Goal: Information Seeking & Learning: Learn about a topic

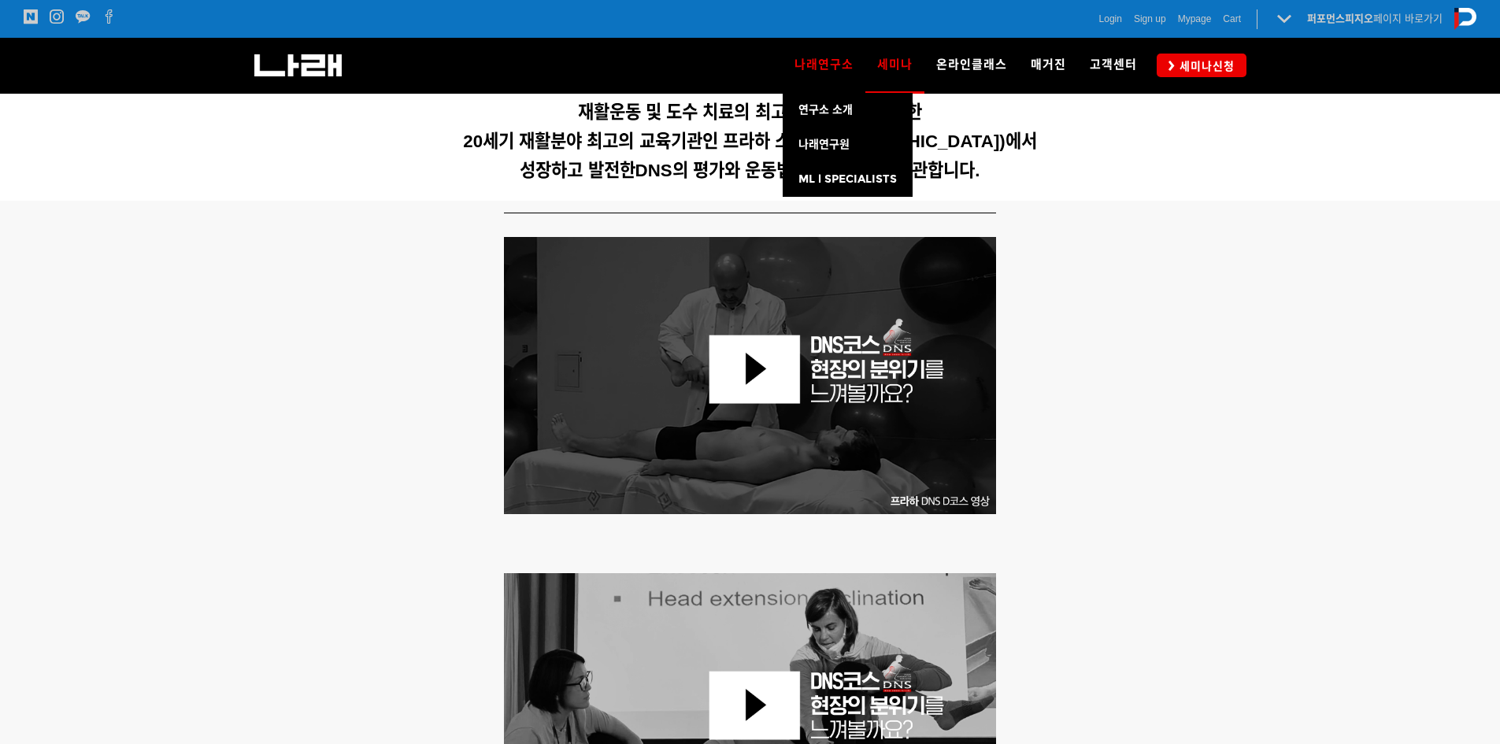
scroll to position [533, 0]
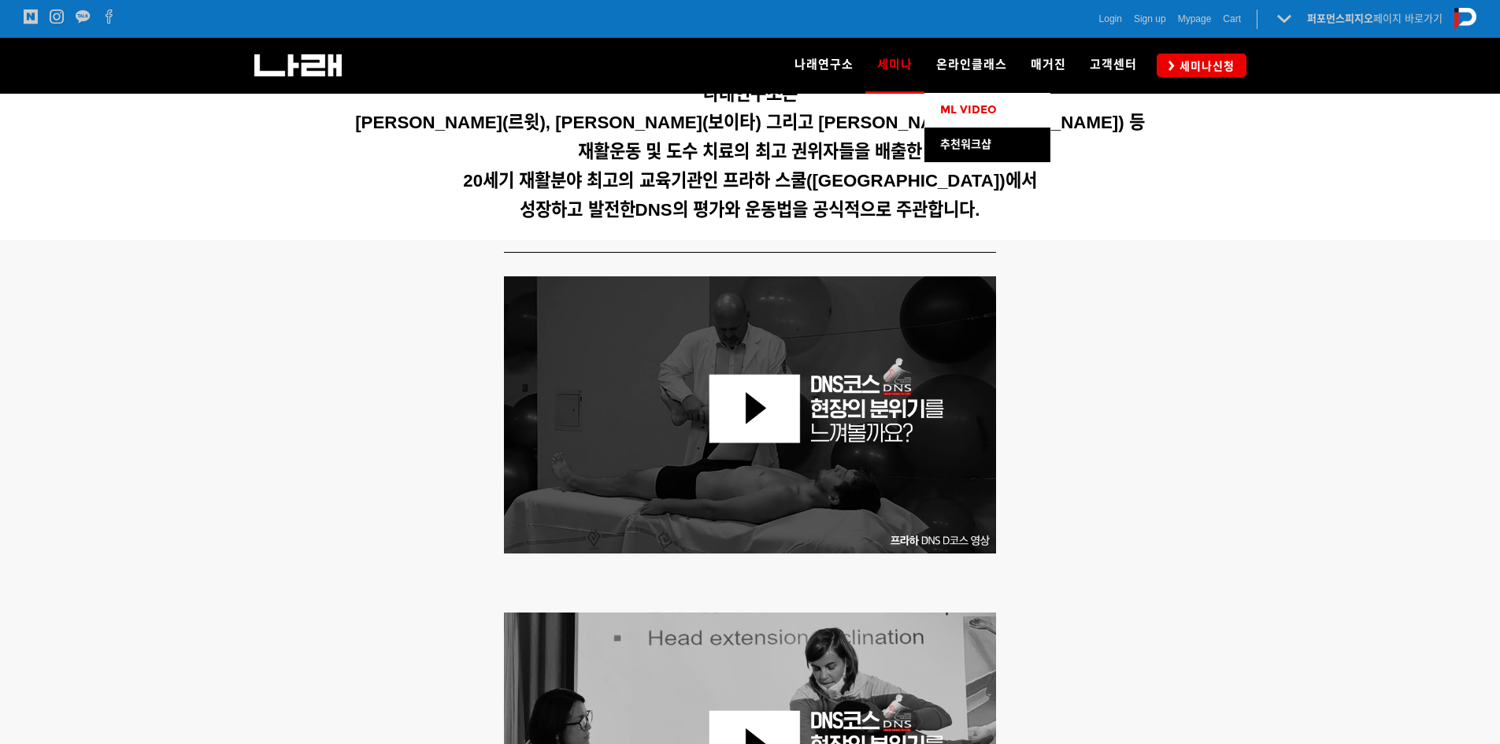
click at [1000, 111] on link "ML VIDEO" at bounding box center [987, 110] width 126 height 35
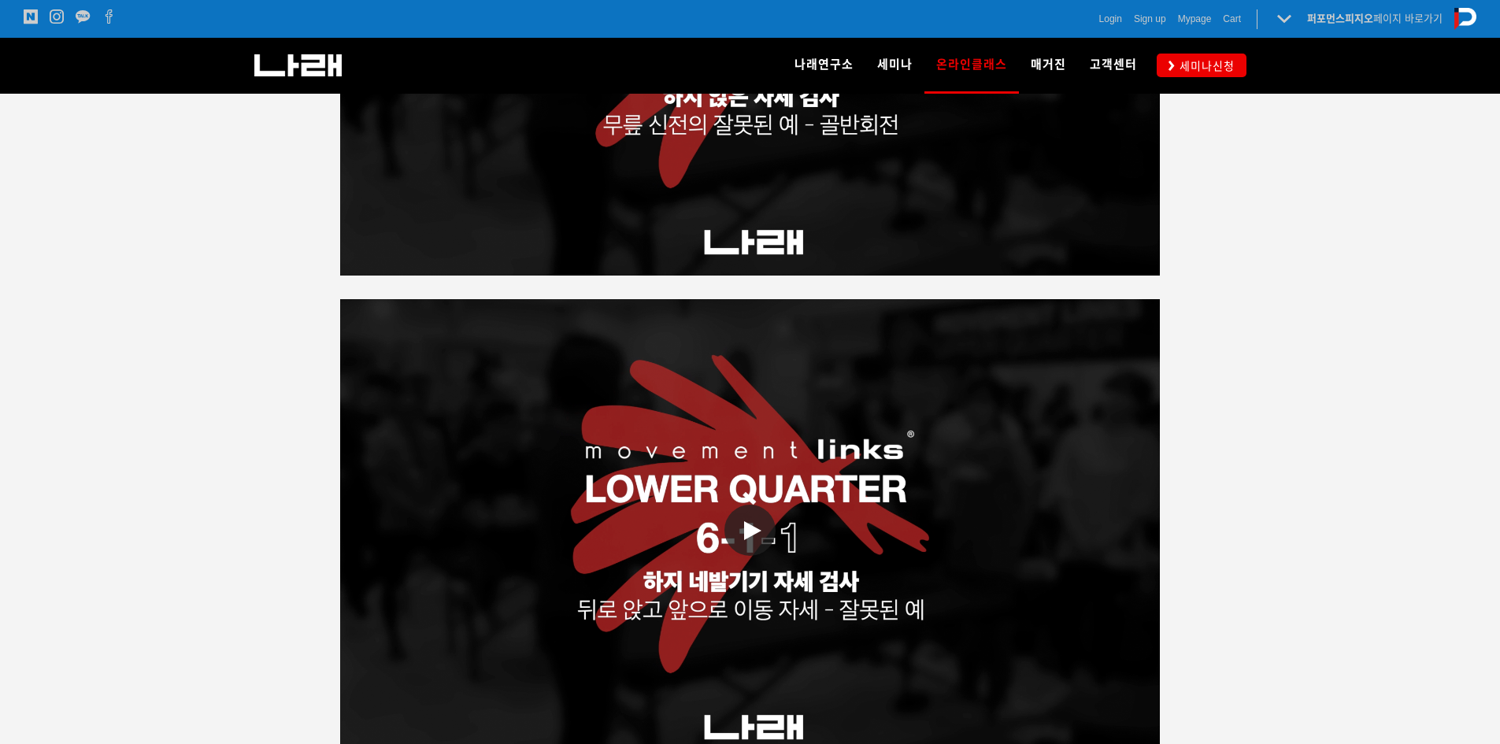
scroll to position [2992, 0]
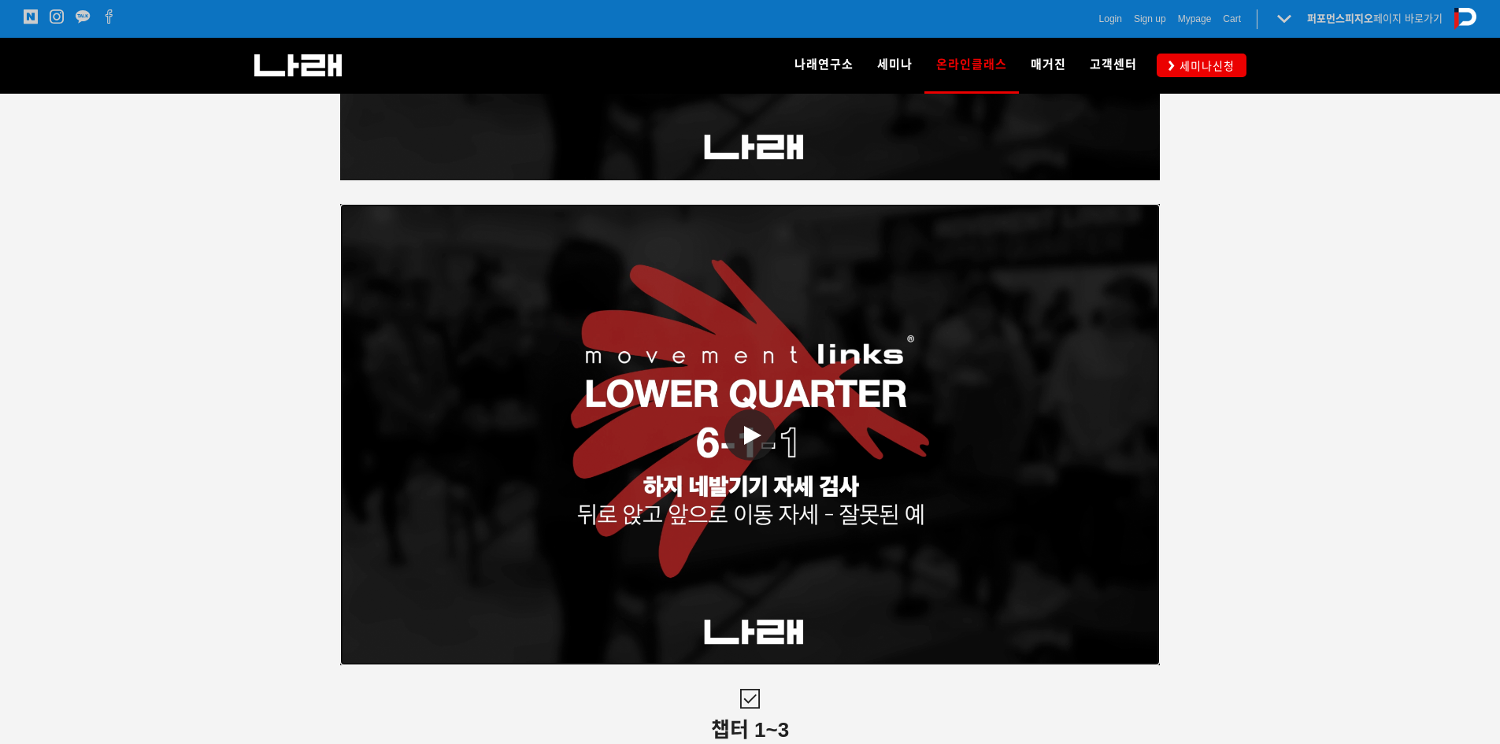
click at [924, 427] on link "동영상 재생" at bounding box center [750, 434] width 820 height 461
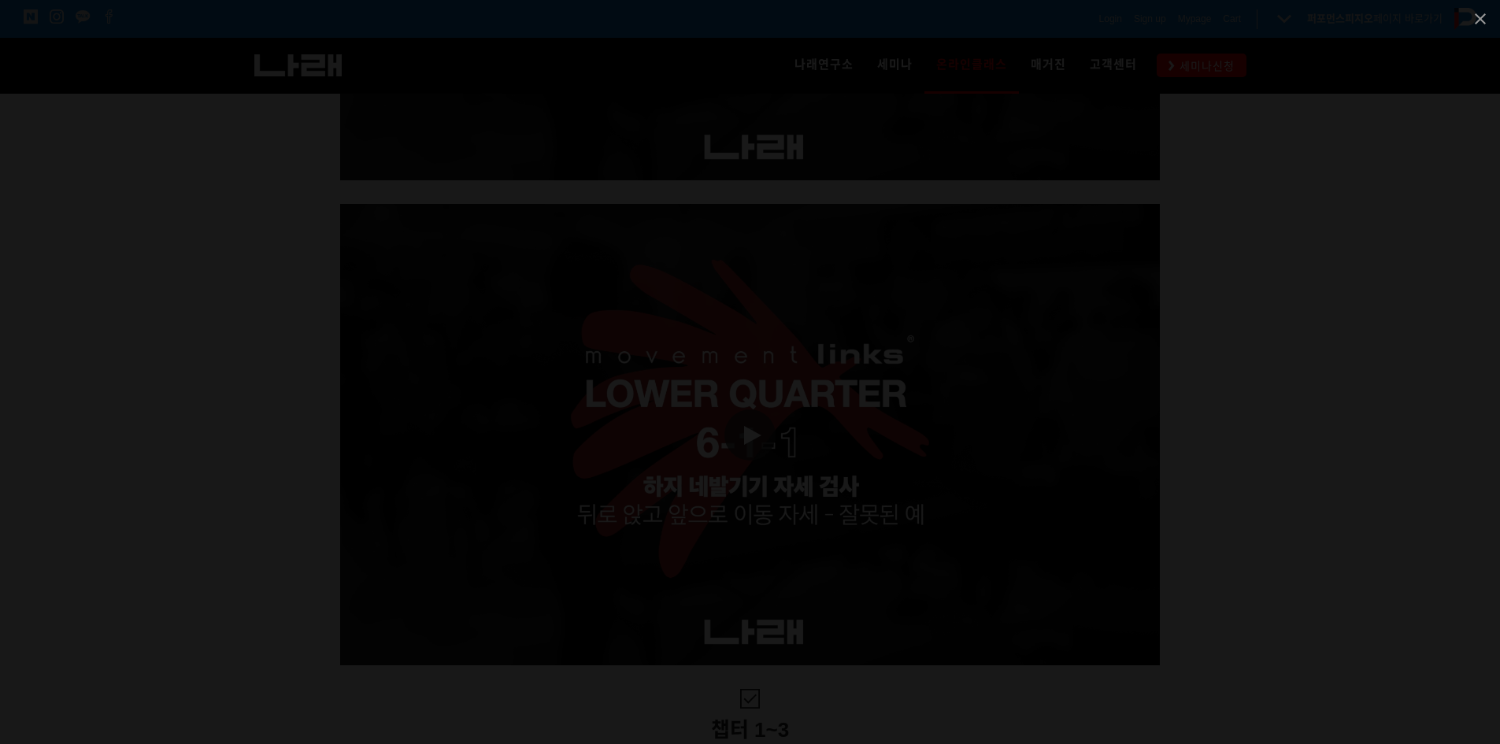
click at [1349, 320] on div at bounding box center [750, 372] width 1500 height 744
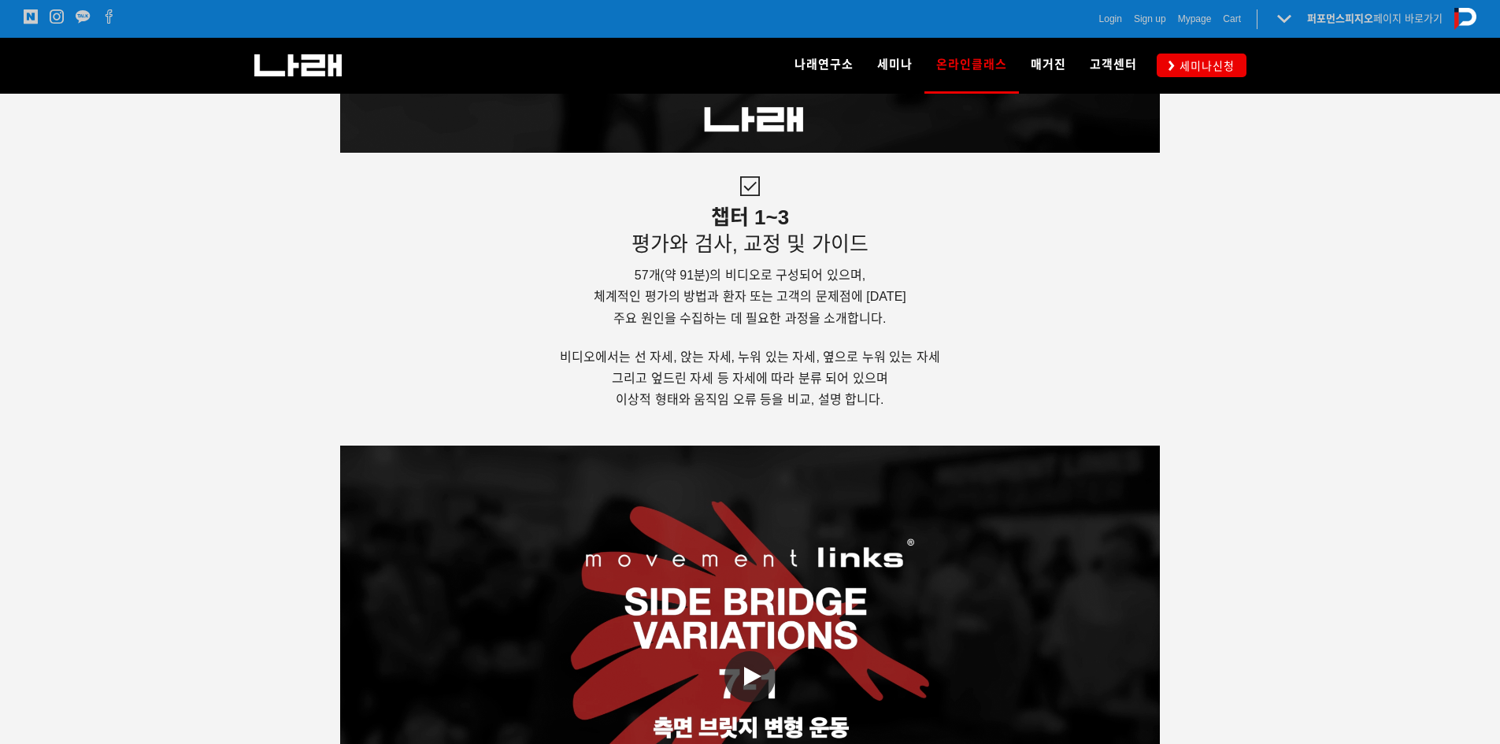
scroll to position [3700, 0]
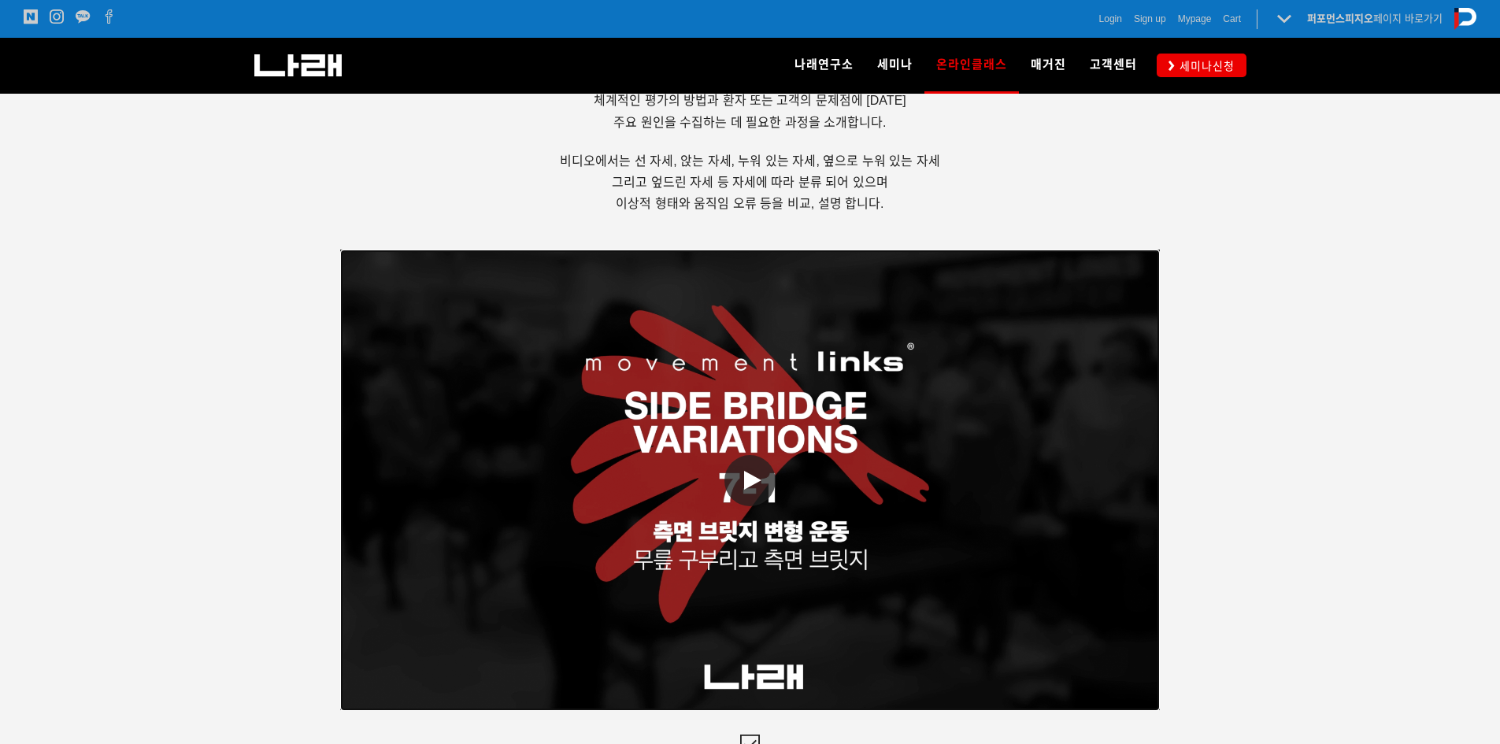
click at [854, 482] on link "동영상 재생" at bounding box center [750, 480] width 820 height 461
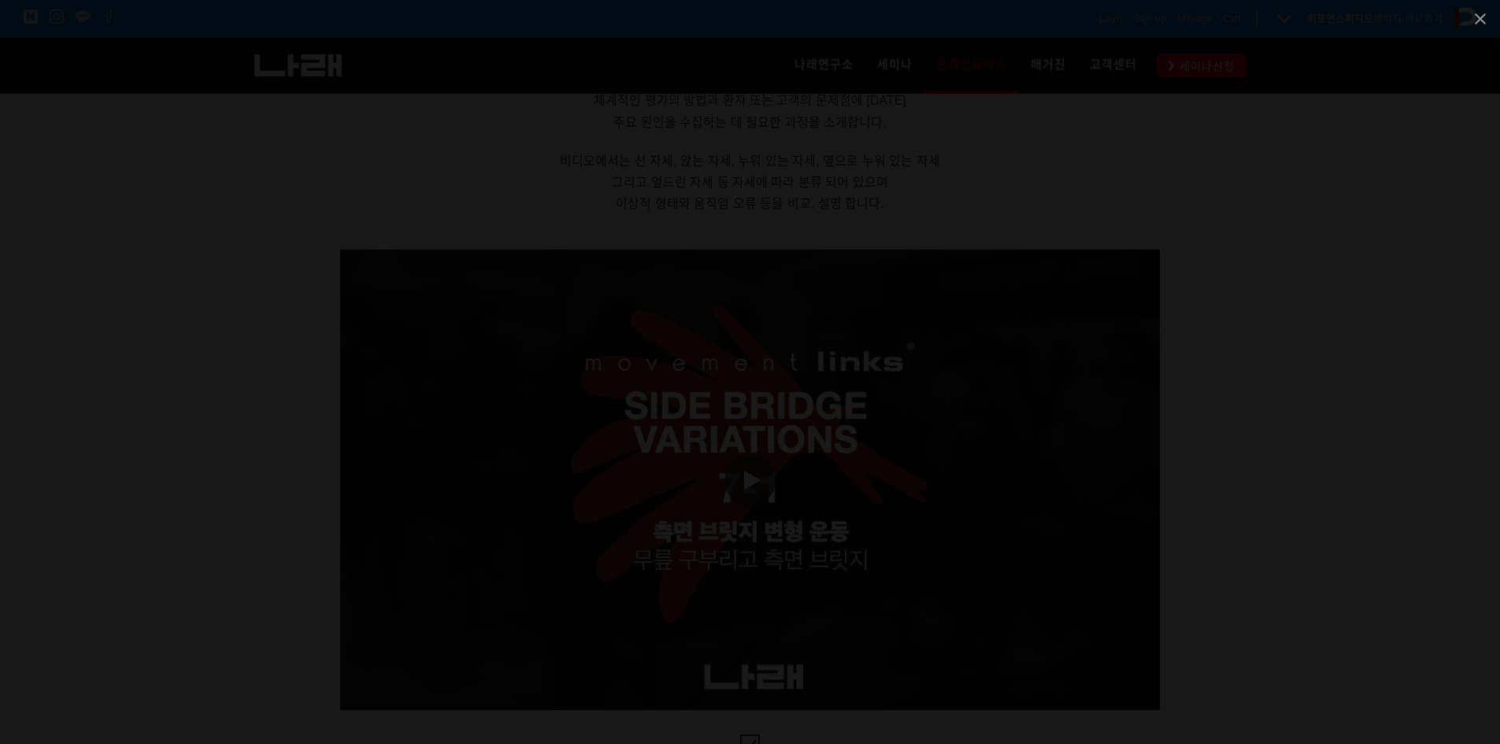
click at [1258, 450] on div at bounding box center [750, 372] width 1500 height 744
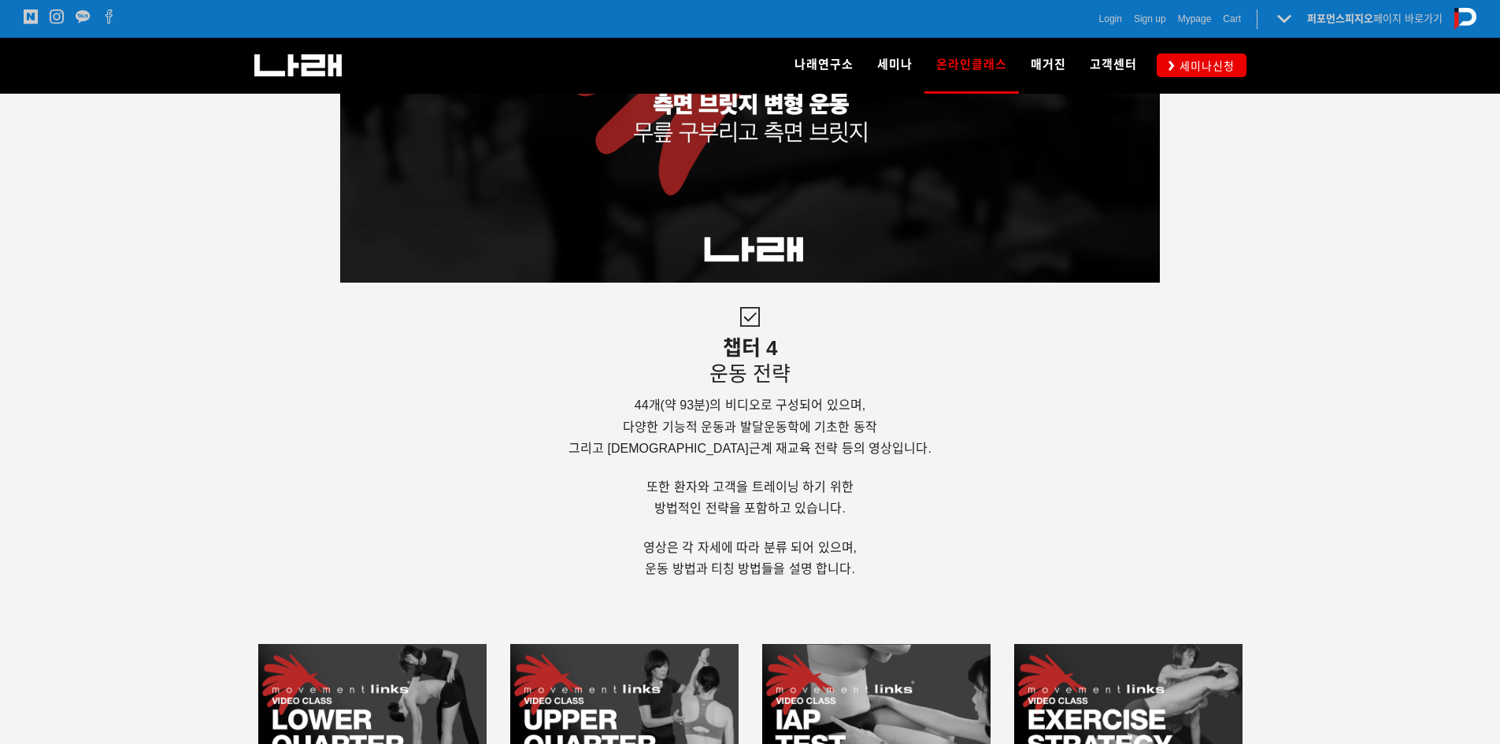
scroll to position [4172, 0]
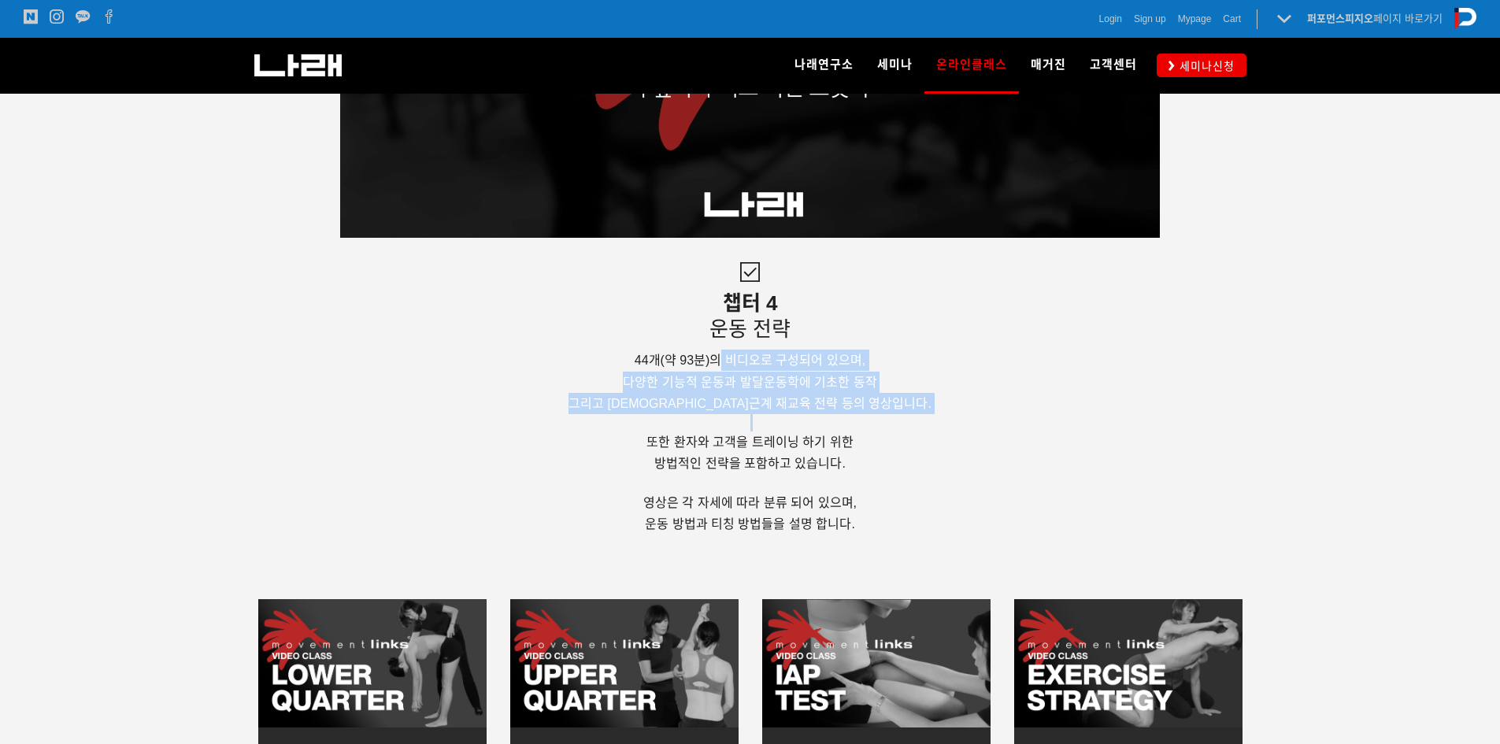
drag, startPoint x: 717, startPoint y: 365, endPoint x: 741, endPoint y: 427, distance: 65.8
click at [741, 427] on div "챕터 4 운동 전략 44개(약 93분)의 비디오로 구성되어 있으며, 다양한 기능적 운동과 발달운동학에 기초한 동작 그리고 신경근계 재교육 전략…" at bounding box center [750, 417] width 984 height 270
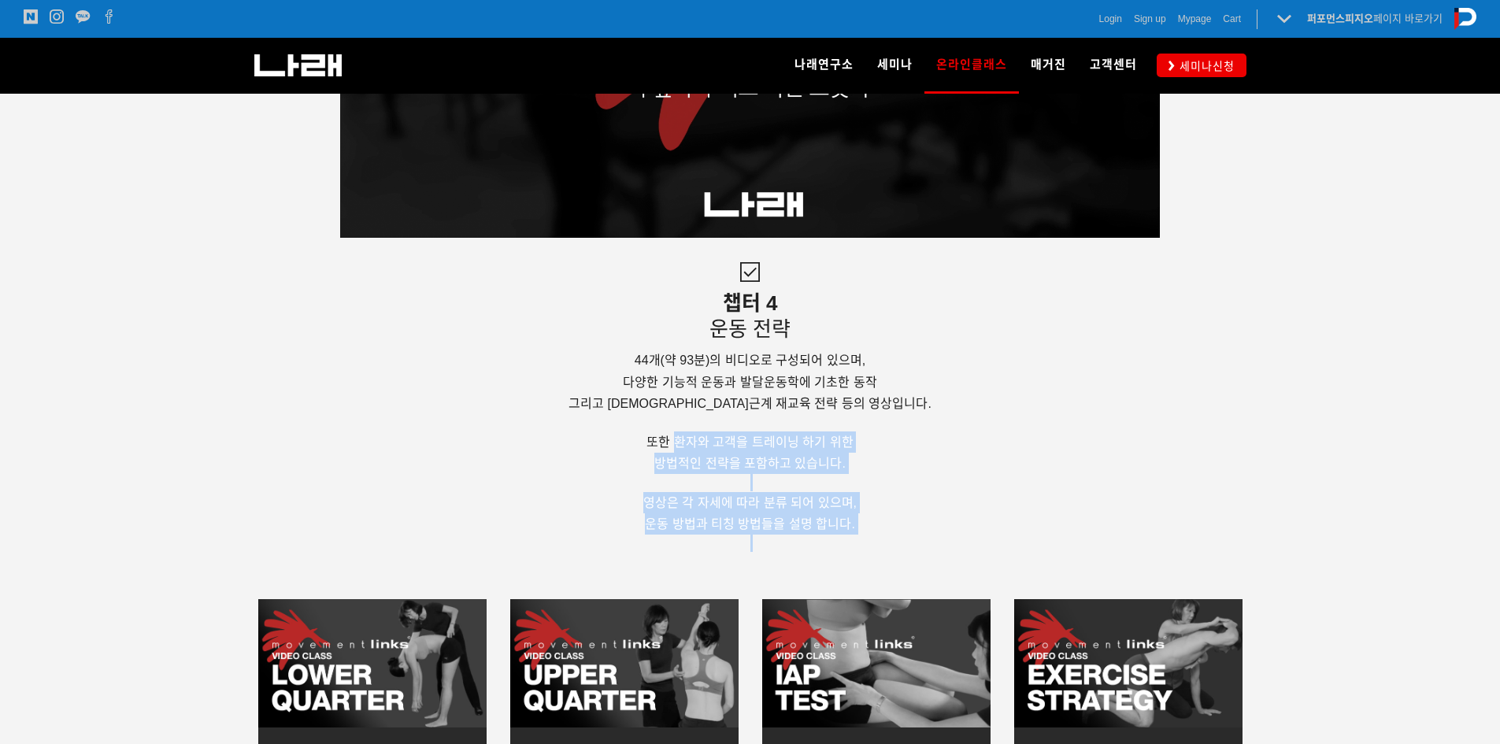
drag, startPoint x: 679, startPoint y: 442, endPoint x: 784, endPoint y: 590, distance: 181.3
click at [784, 590] on div at bounding box center [750, 587] width 984 height 24
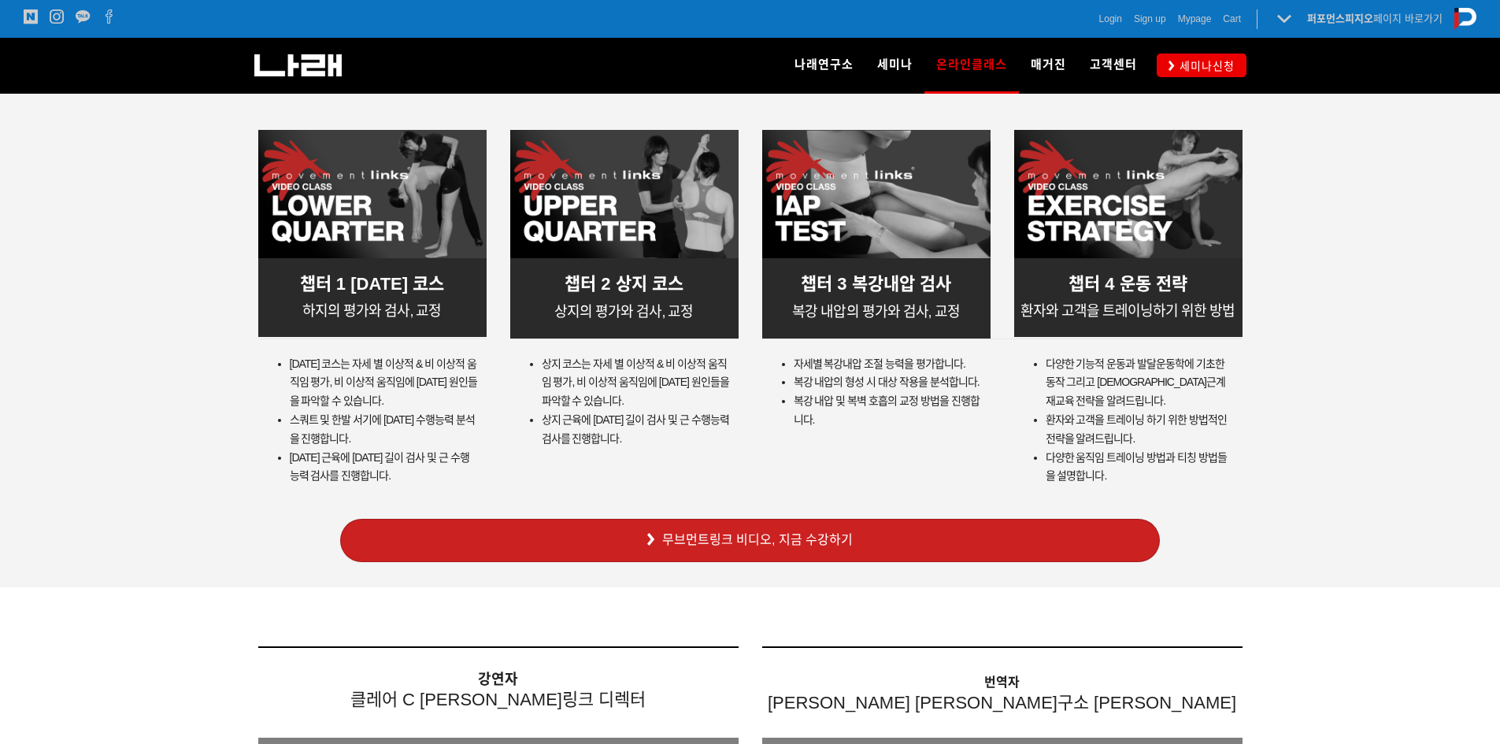
scroll to position [4881, 0]
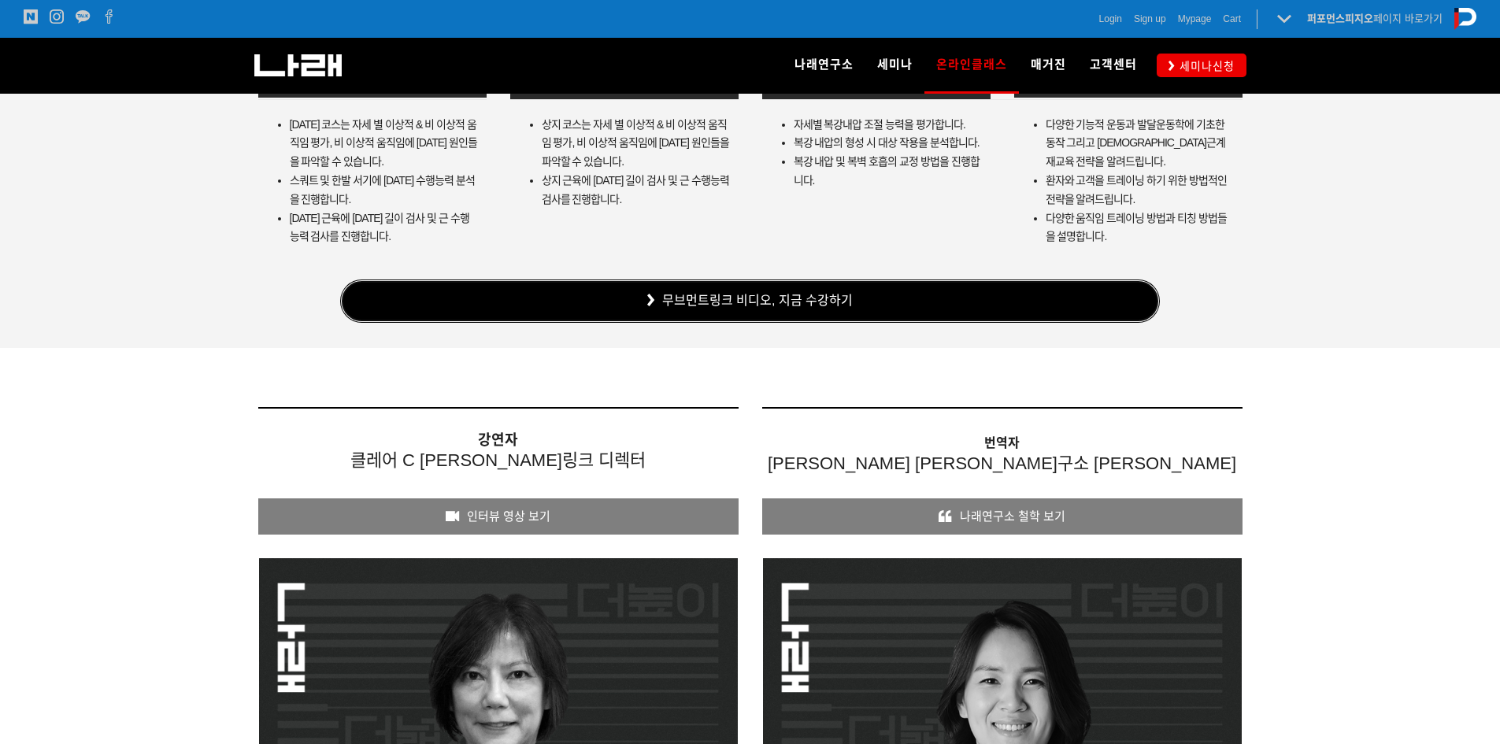
click at [836, 305] on link "무브먼트링크 비디오, 지금 수강하기" at bounding box center [750, 300] width 820 height 43
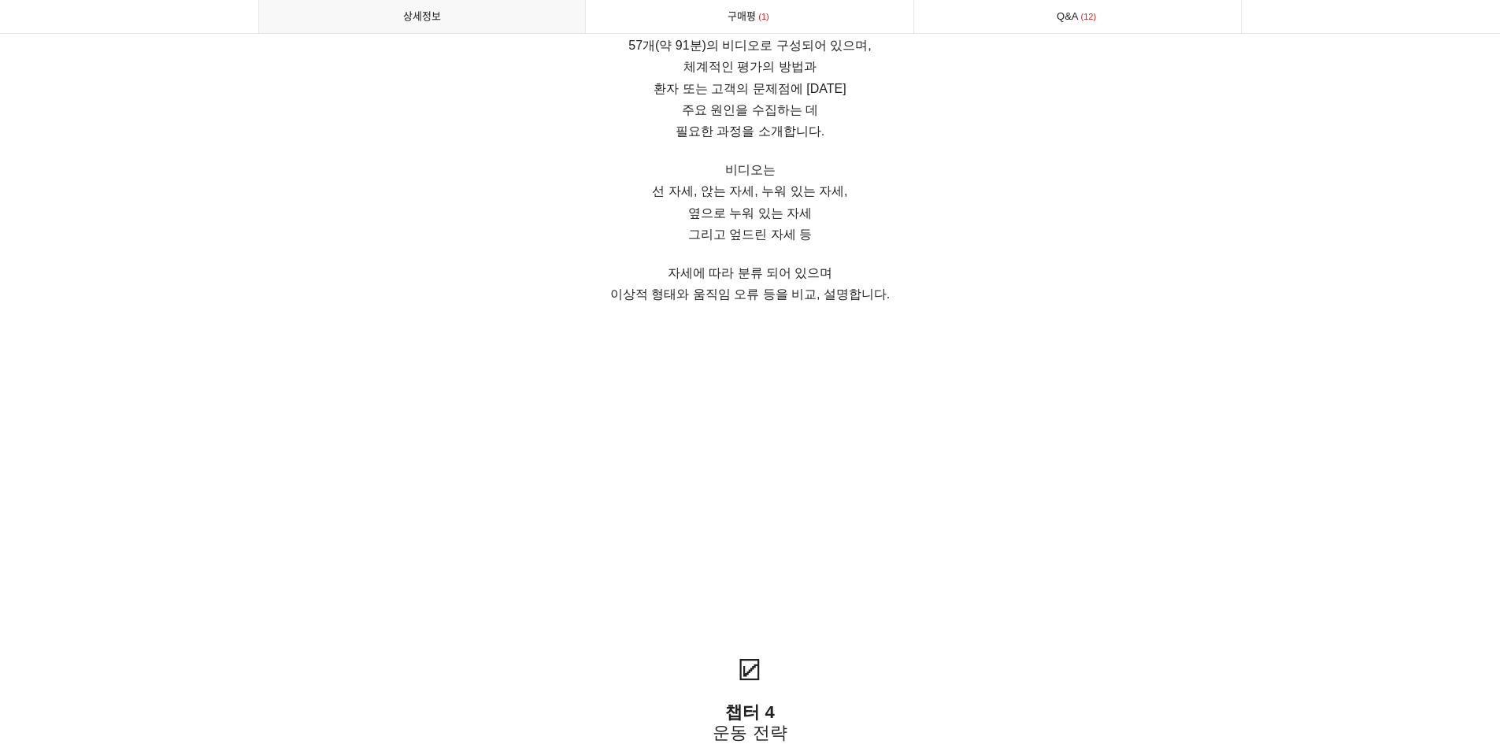
scroll to position [3936, 0]
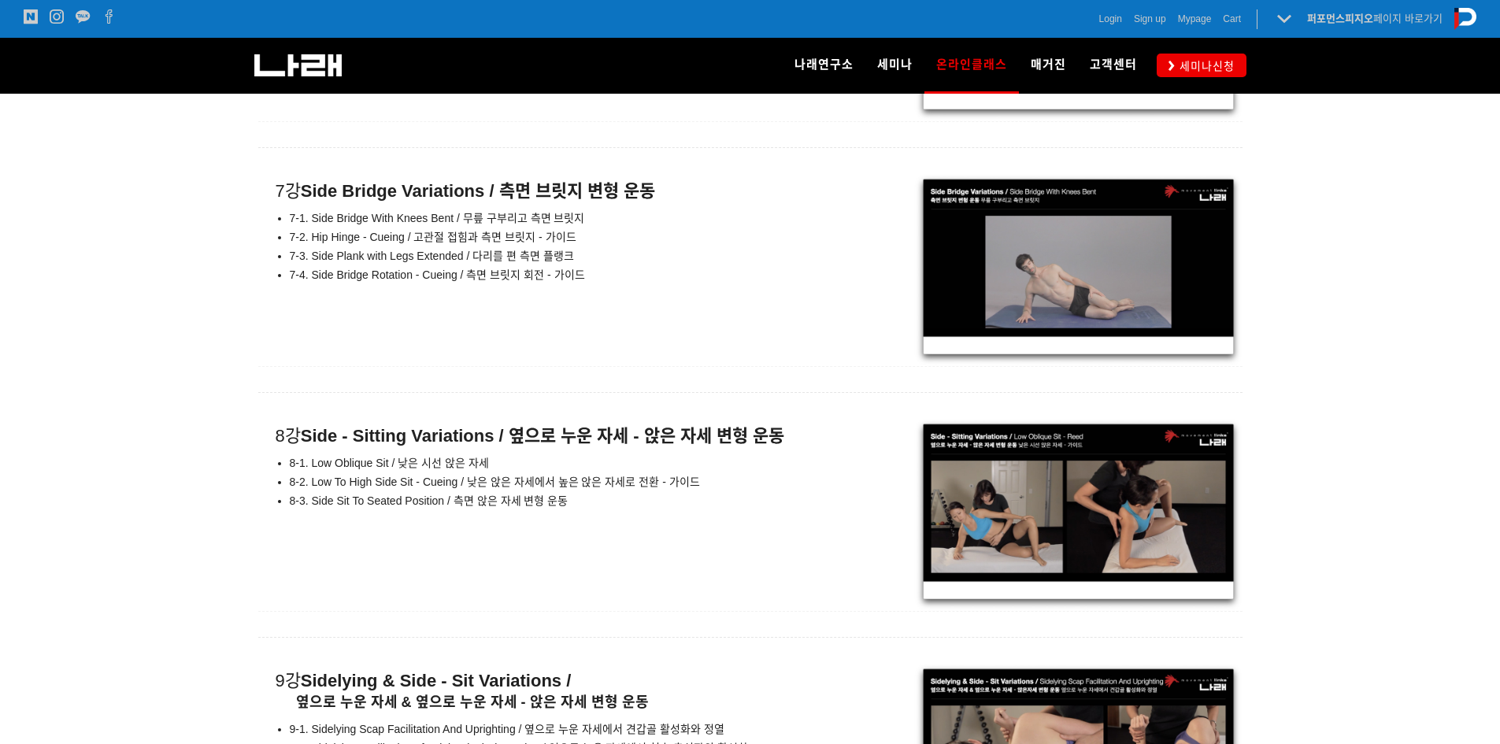
scroll to position [11194, 0]
